Goal: Information Seeking & Learning: Find specific fact

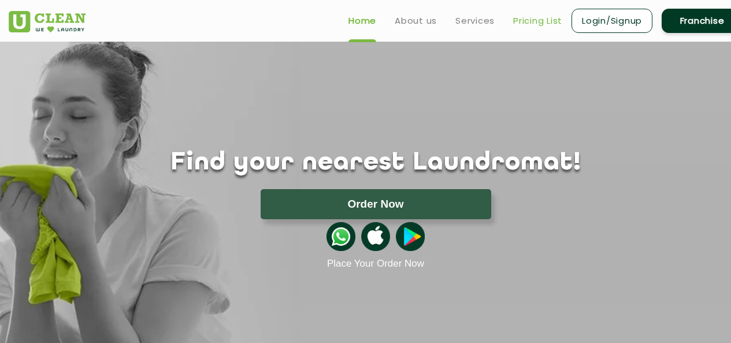
click at [538, 20] on link "Pricing List" at bounding box center [537, 21] width 49 height 14
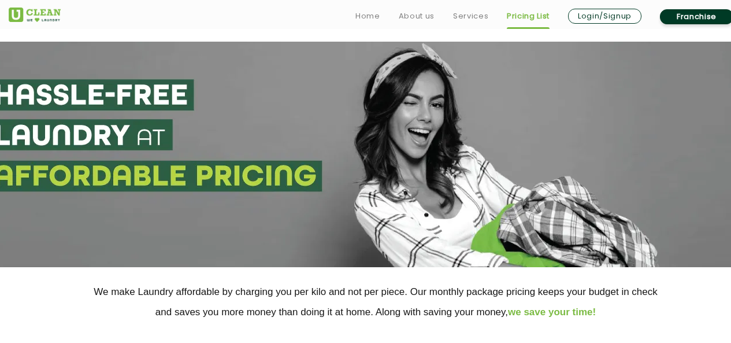
scroll to position [289, 0]
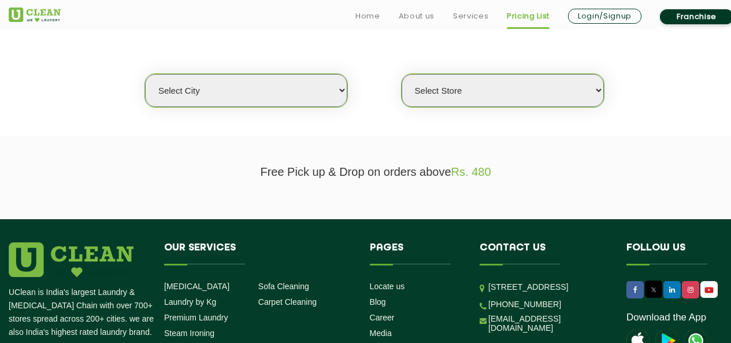
click at [283, 86] on select "Select city [GEOGRAPHIC_DATA] [GEOGRAPHIC_DATA] [GEOGRAPHIC_DATA] [GEOGRAPHIC_D…" at bounding box center [246, 90] width 202 height 33
select select "1"
click at [145, 74] on select "Select city [GEOGRAPHIC_DATA] [GEOGRAPHIC_DATA] [GEOGRAPHIC_DATA] [GEOGRAPHIC_D…" at bounding box center [246, 90] width 202 height 33
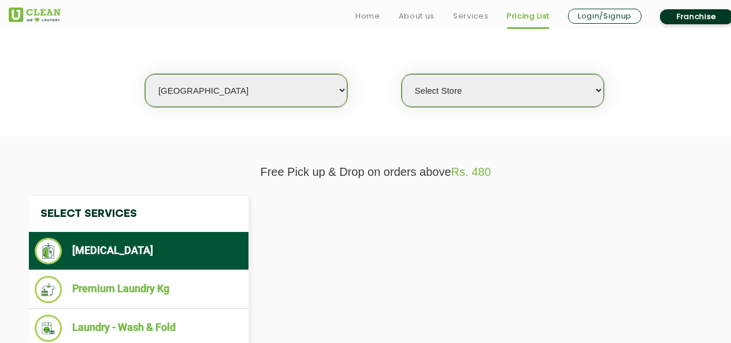
click at [448, 92] on select "Select Store [GEOGRAPHIC_DATA] [GEOGRAPHIC_DATA] 2 [GEOGRAPHIC_DATA] [PERSON_NA…" at bounding box center [502, 90] width 202 height 33
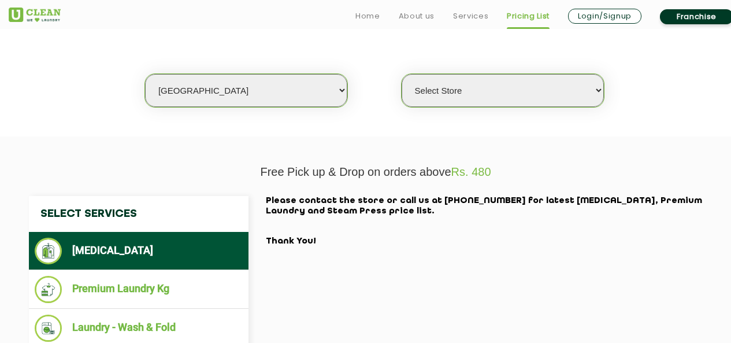
select select "2"
click at [401, 74] on select "Select Store [GEOGRAPHIC_DATA] [GEOGRAPHIC_DATA] 2 [GEOGRAPHIC_DATA] [PERSON_NA…" at bounding box center [502, 90] width 202 height 33
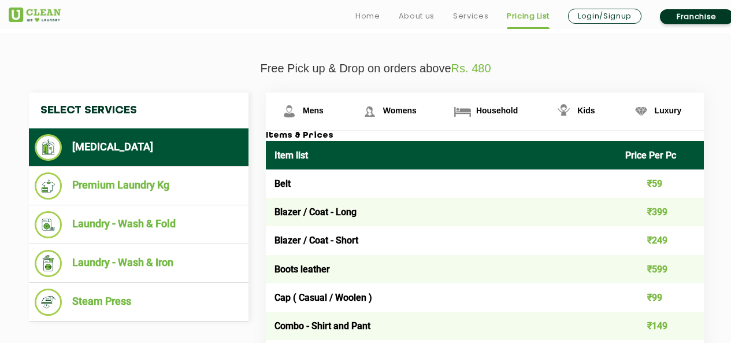
scroll to position [404, 0]
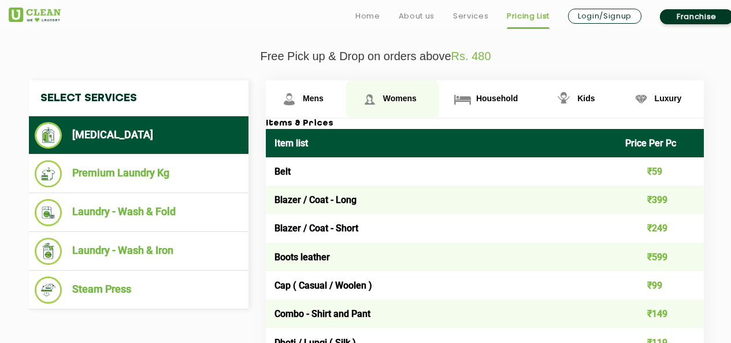
click at [389, 99] on span "Womens" at bounding box center [400, 98] width 34 height 9
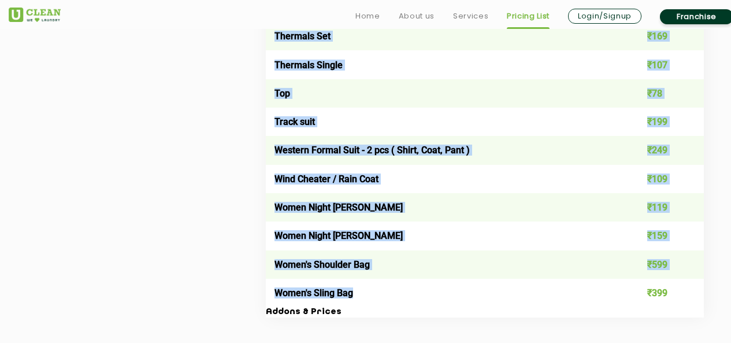
scroll to position [4063, 0]
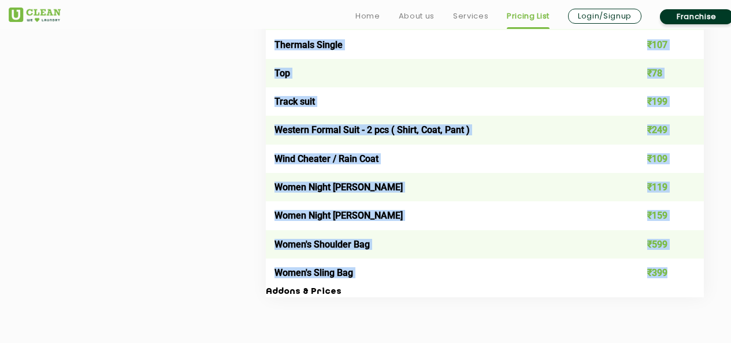
drag, startPoint x: 273, startPoint y: 179, endPoint x: 671, endPoint y: 276, distance: 409.6
copy table "Lore ipsu Dolor Sit Am Cons ₹62 Adipis ₹82 Elitse Doeiusmo ₹042 Tempor Incid Ut…"
